Goal: Information Seeking & Learning: Learn about a topic

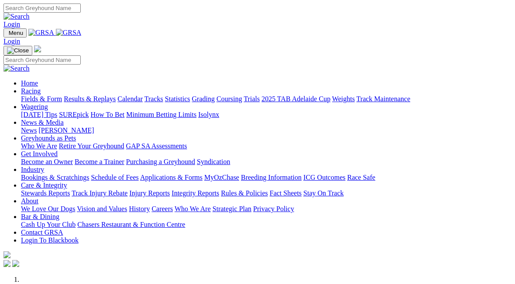
click at [41, 87] on link "Racing" at bounding box center [31, 90] width 20 height 7
click at [30, 95] on link "Fields & Form" at bounding box center [41, 98] width 41 height 7
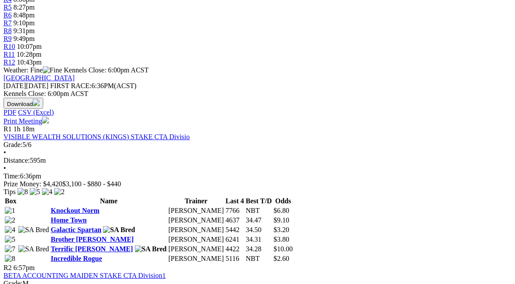
scroll to position [331, 0]
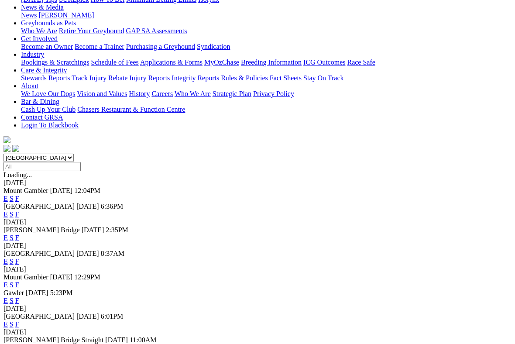
scroll to position [131, 0]
click at [48, 273] on span "Mount Gambier" at bounding box center [25, 276] width 45 height 7
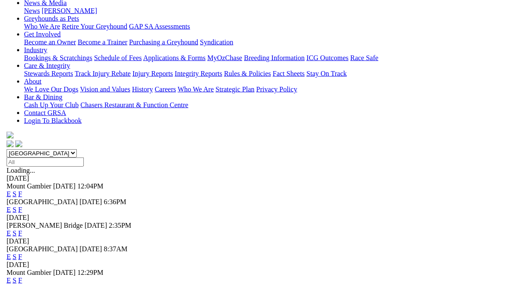
scroll to position [135, 0]
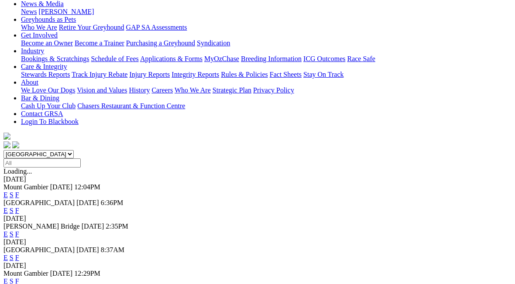
click at [19, 254] on link "F" at bounding box center [17, 257] width 4 height 7
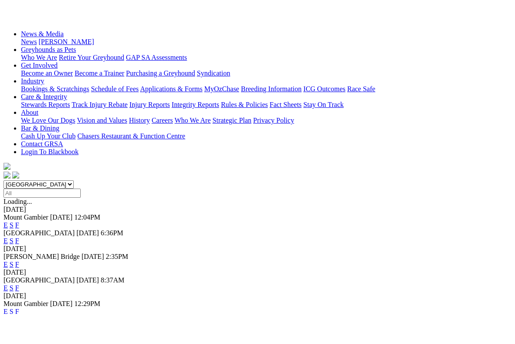
scroll to position [152, 0]
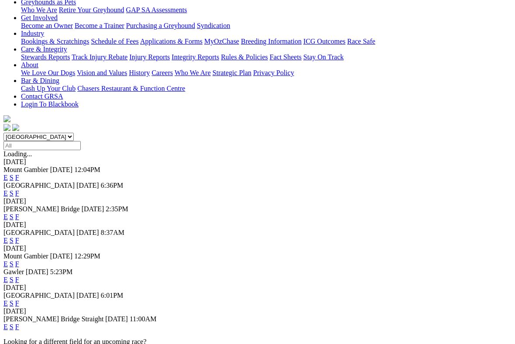
click at [19, 284] on link "F" at bounding box center [17, 303] width 4 height 7
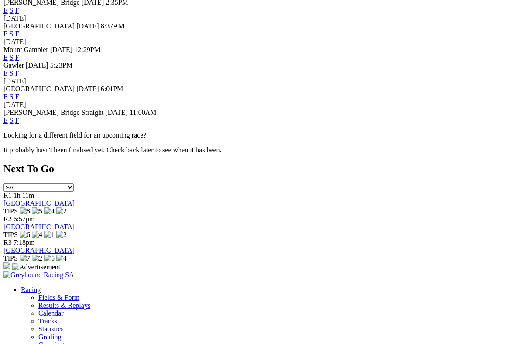
scroll to position [359, 0]
